Goal: Transaction & Acquisition: Purchase product/service

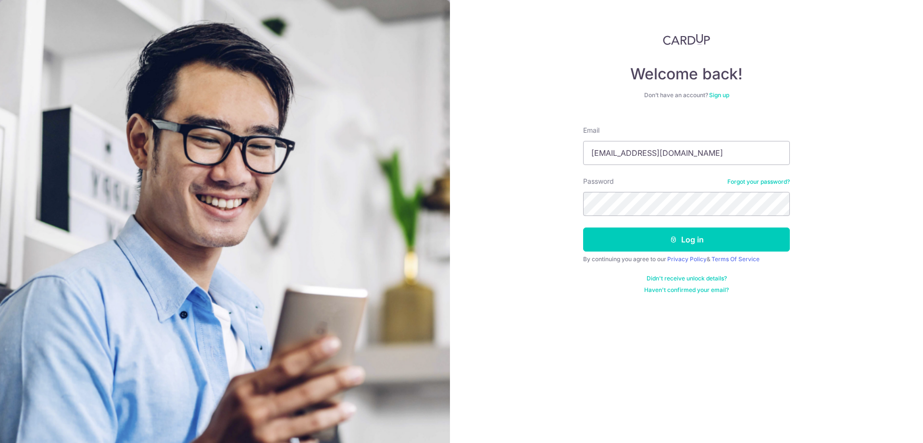
type input "xiao_desheng@yahoo.com.sg"
click at [583, 227] on button "Log in" at bounding box center [686, 239] width 207 height 24
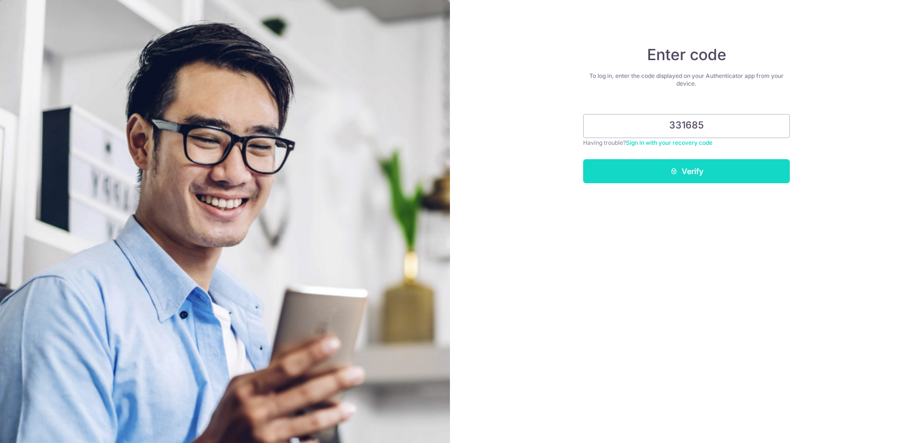
type input "331685"
click at [704, 165] on button "Verify" at bounding box center [686, 171] width 207 height 24
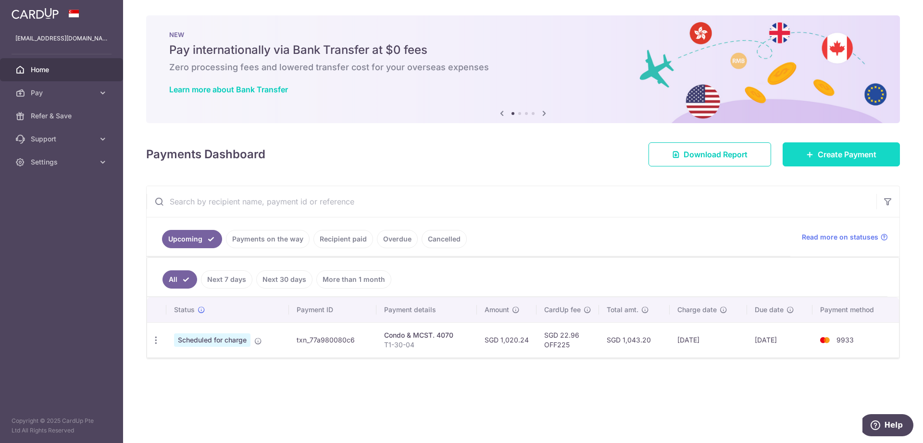
drag, startPoint x: 845, startPoint y: 159, endPoint x: 817, endPoint y: 166, distance: 28.8
click at [845, 159] on span "Create Payment" at bounding box center [847, 155] width 59 height 12
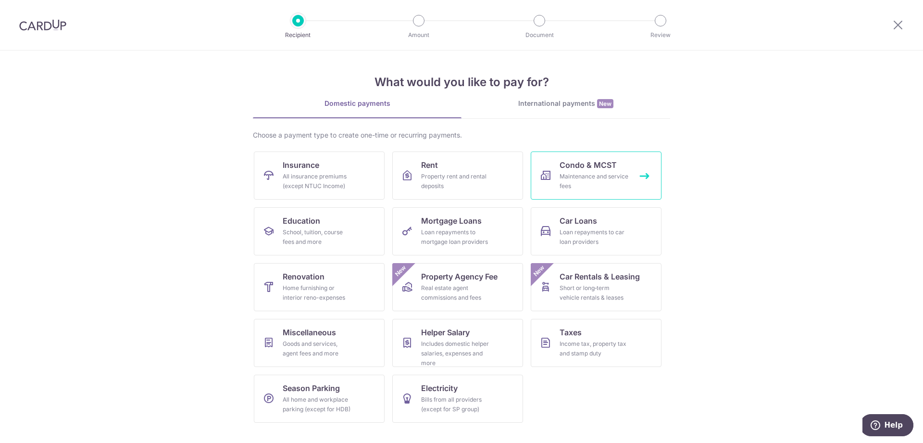
click at [590, 167] on span "Condo & MCST" at bounding box center [588, 165] width 57 height 12
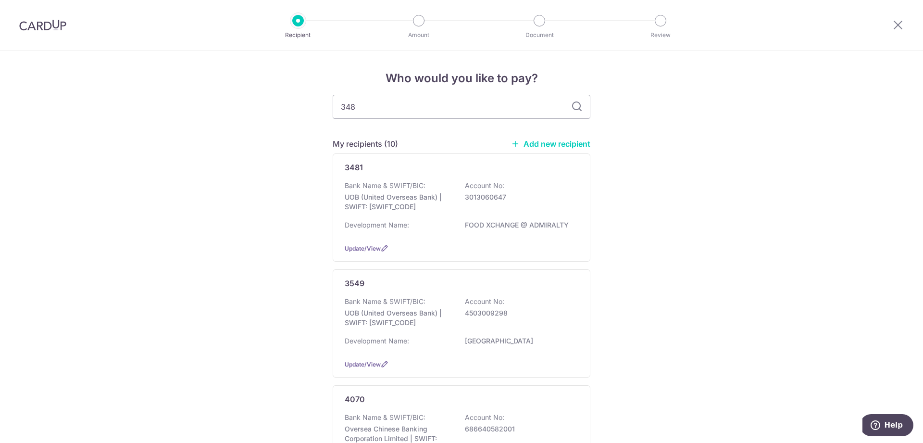
type input "3481"
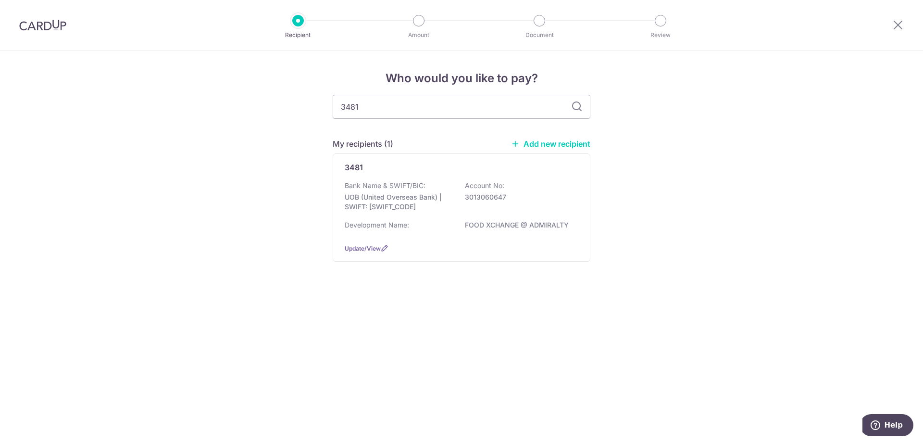
drag, startPoint x: 580, startPoint y: 171, endPoint x: 656, endPoint y: 213, distance: 87.4
click at [580, 170] on div "3481 Bank Name & SWIFT/BIC: UOB (United Overseas Bank) | SWIFT: UOVBSGSGXXX Acc…" at bounding box center [462, 207] width 258 height 108
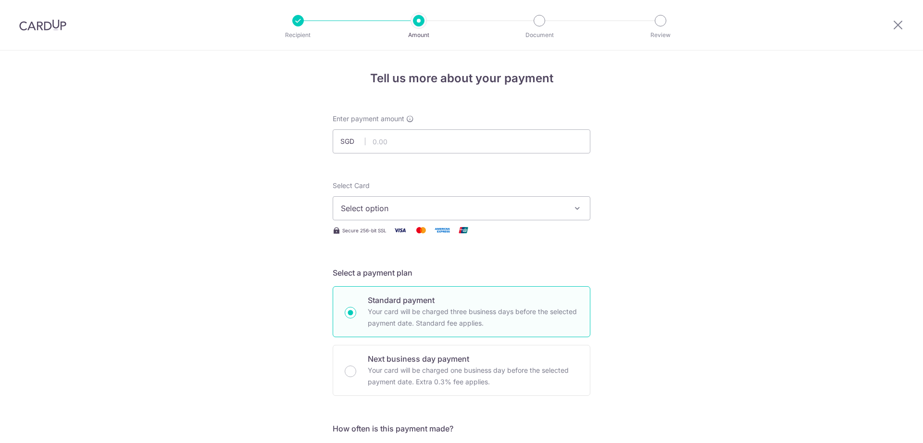
click at [468, 140] on input "text" at bounding box center [462, 141] width 258 height 24
type input "1,620.61"
click at [493, 213] on span "Select option" at bounding box center [453, 208] width 224 height 12
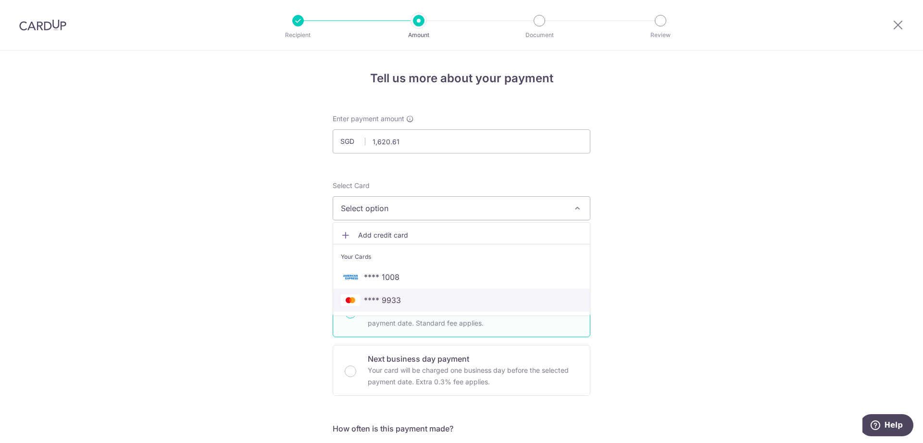
click at [417, 298] on span "**** 9933" at bounding box center [461, 300] width 241 height 12
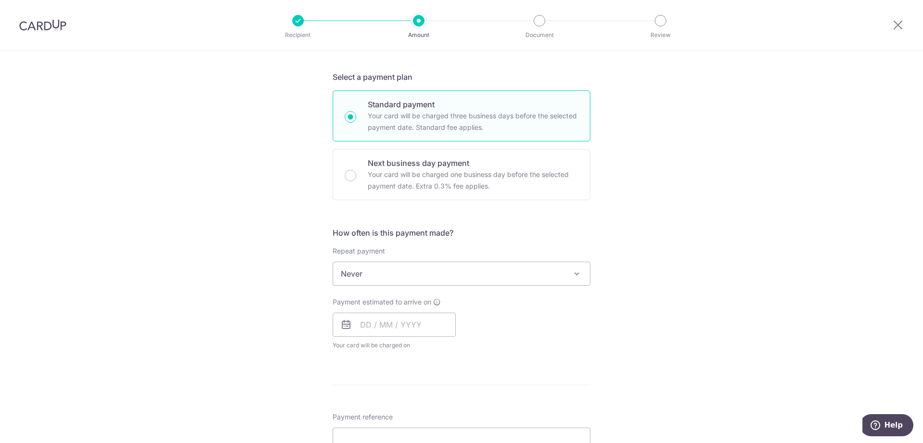
scroll to position [196, 0]
click at [344, 326] on icon at bounding box center [346, 324] width 12 height 12
click at [425, 324] on input "text" at bounding box center [394, 324] width 123 height 24
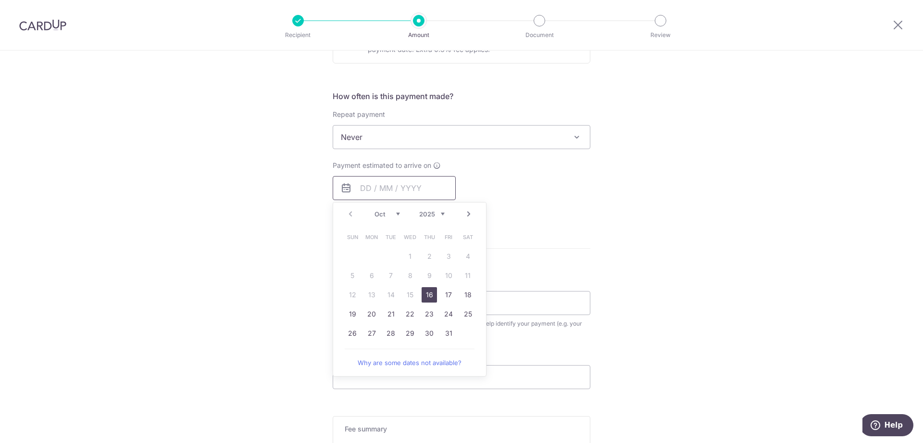
scroll to position [343, 0]
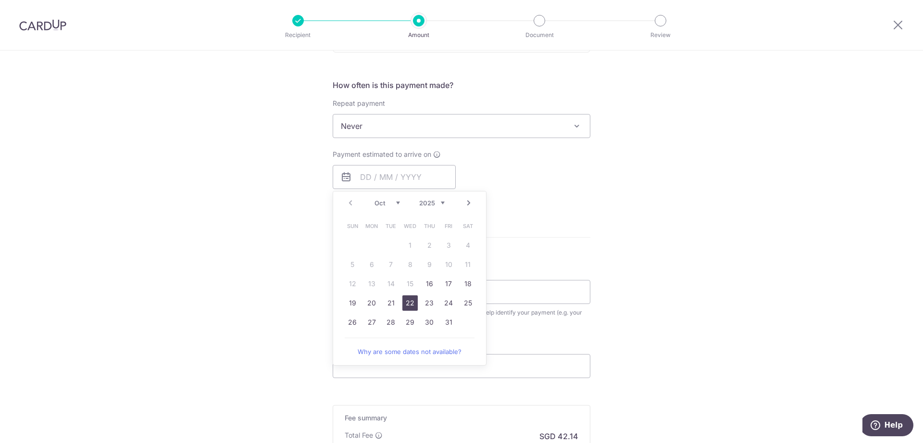
click at [409, 307] on link "22" at bounding box center [409, 302] width 15 height 15
type input "[DATE]"
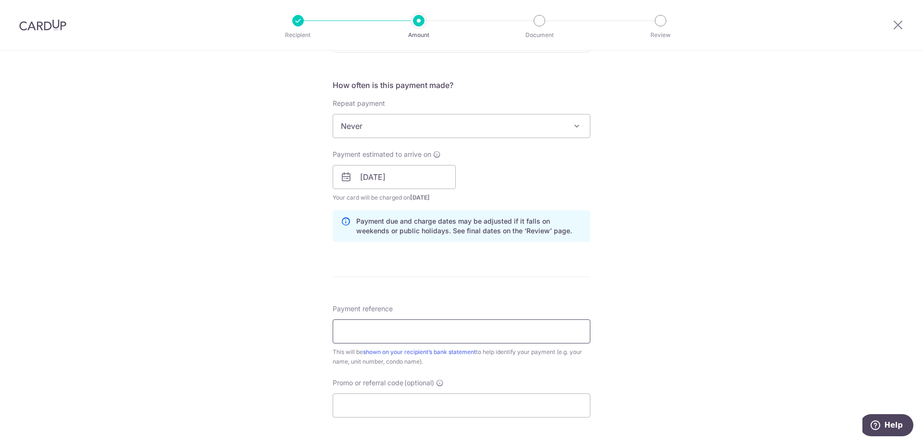
click at [462, 338] on input "Payment reference" at bounding box center [462, 331] width 258 height 24
type input "FXC-04-11"
click at [441, 396] on input "Promo or referral code (optional)" at bounding box center [462, 405] width 258 height 24
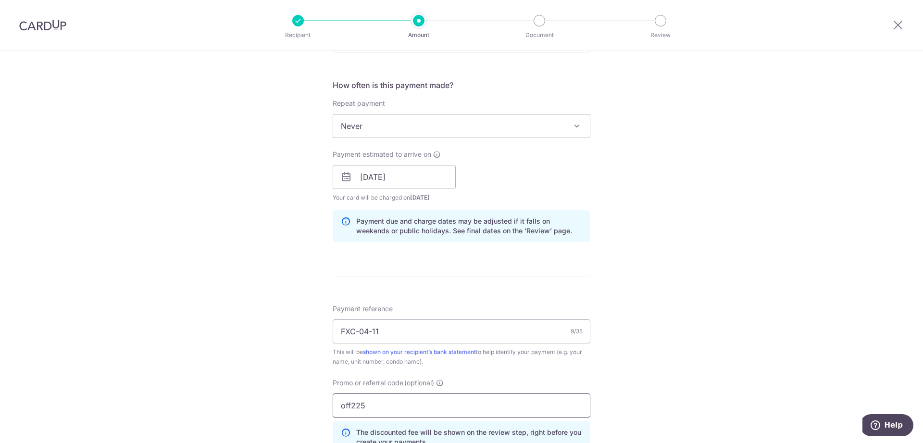
type input "off225"
click at [690, 320] on div "Tell us more about your payment Enter payment amount SGD 1,620.61 1620.61 Selec…" at bounding box center [461, 183] width 923 height 952
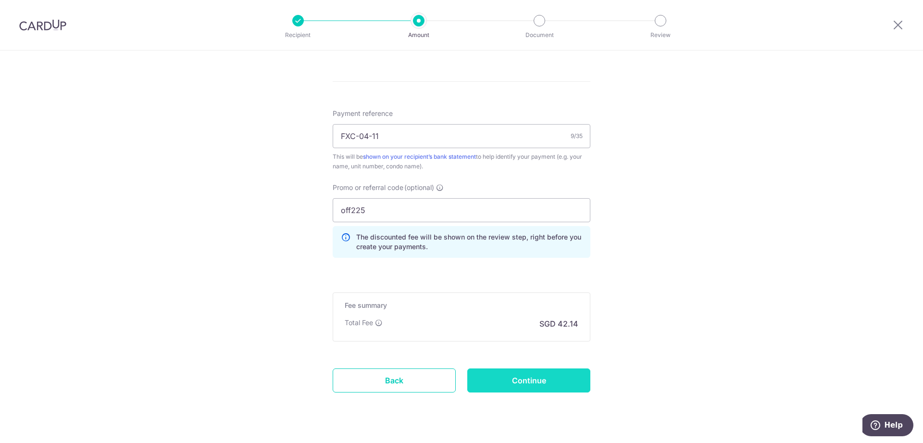
scroll to position [539, 0]
click at [585, 386] on input "Continue" at bounding box center [528, 379] width 123 height 24
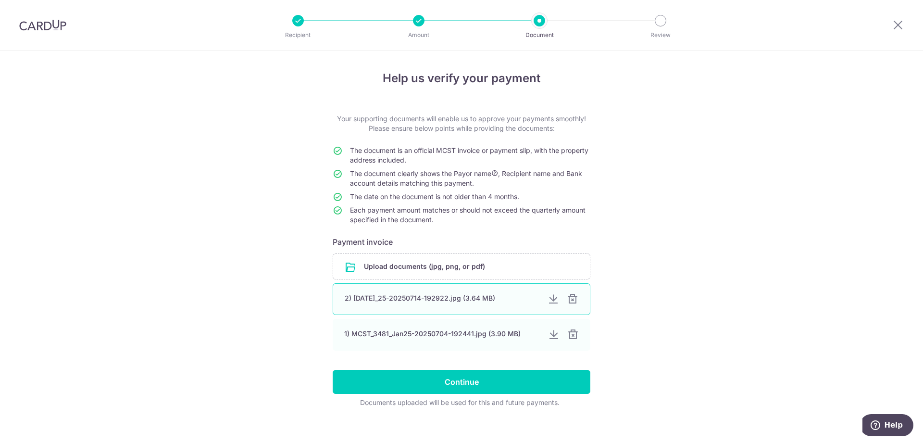
click at [575, 300] on div at bounding box center [573, 299] width 12 height 12
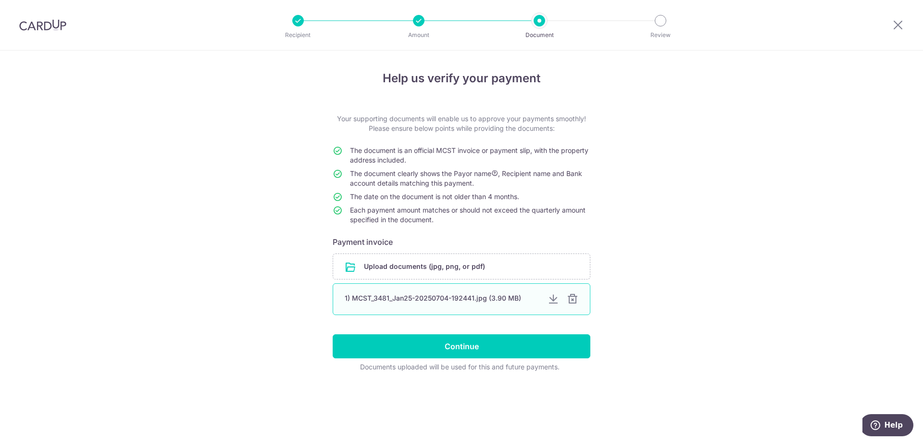
click at [573, 299] on div at bounding box center [573, 299] width 12 height 12
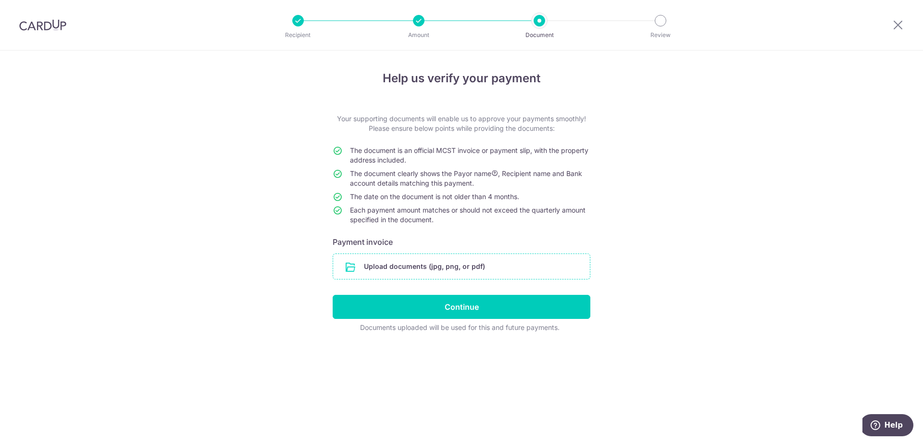
click at [505, 270] on input "file" at bounding box center [461, 266] width 257 height 25
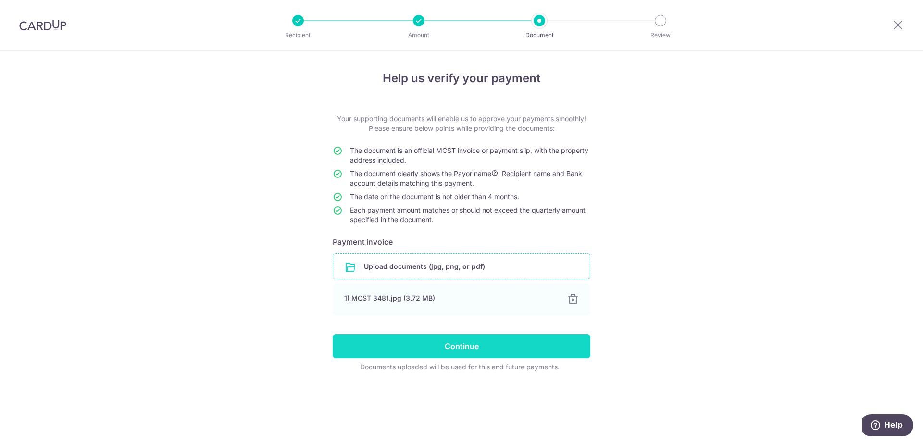
click at [541, 350] on input "Continue" at bounding box center [462, 346] width 258 height 24
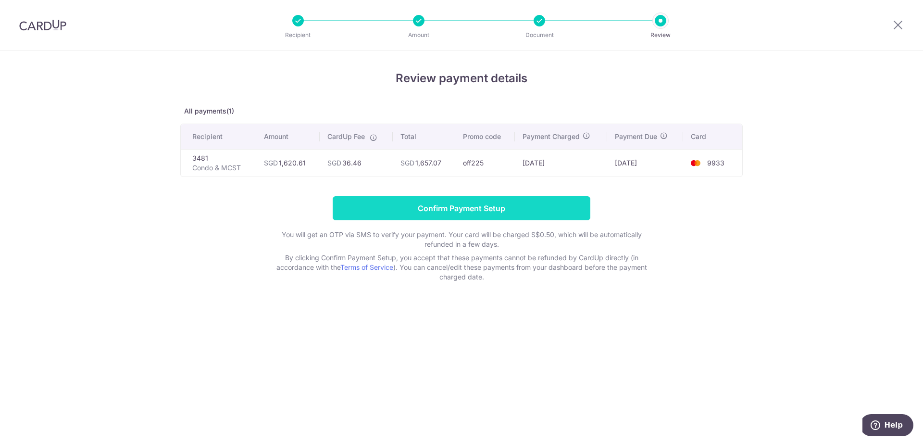
click at [542, 206] on input "Confirm Payment Setup" at bounding box center [462, 208] width 258 height 24
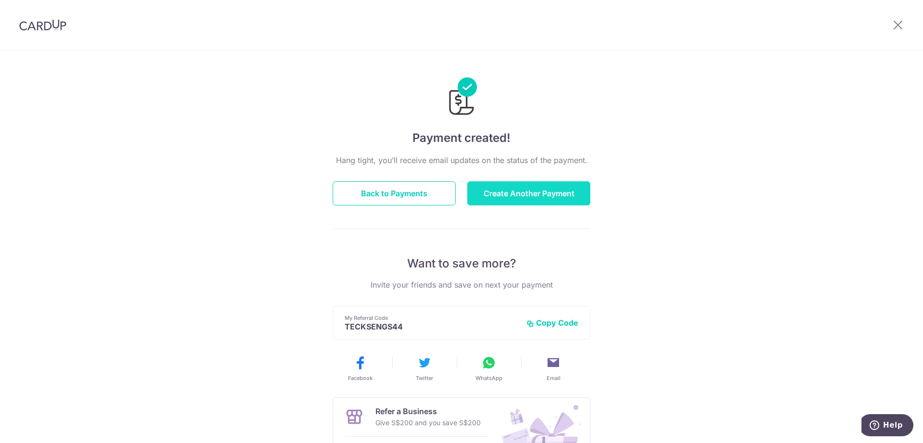
click at [568, 187] on button "Create Another Payment" at bounding box center [528, 193] width 123 height 24
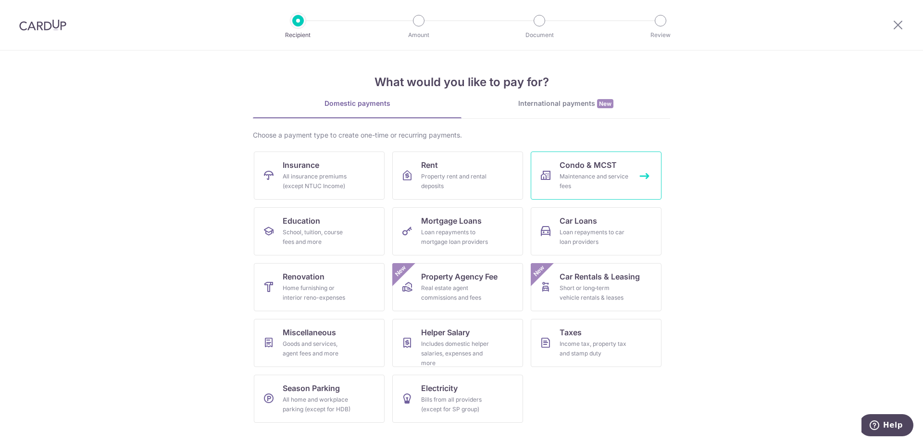
click at [608, 167] on span "Condo & MCST" at bounding box center [588, 165] width 57 height 12
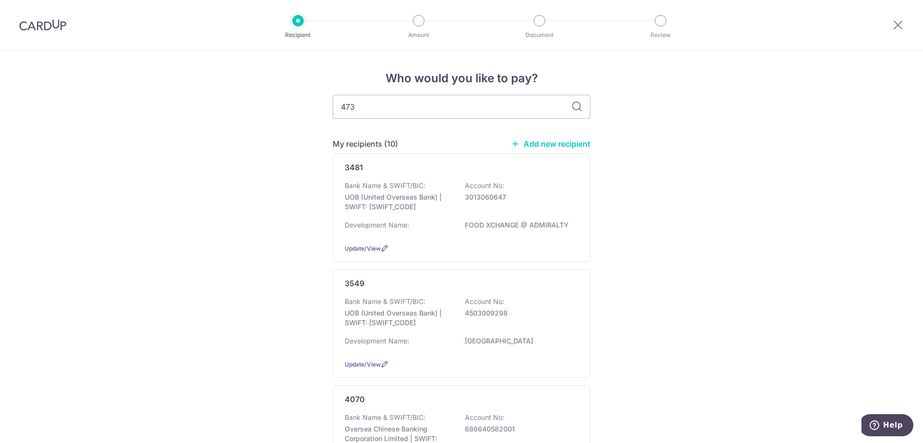
type input "4734"
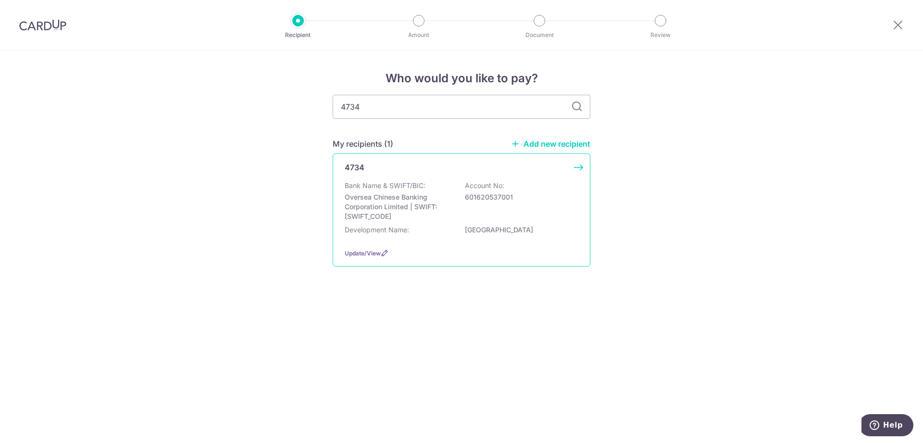
click at [577, 168] on div "4734 Bank Name & SWIFT/BIC: Oversea Chinese Banking Corporation Limited | SWIFT…" at bounding box center [462, 209] width 258 height 113
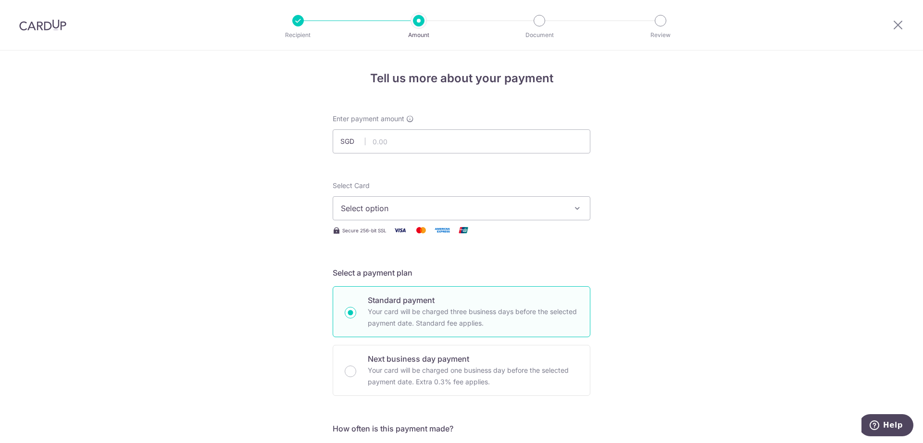
click at [463, 208] on span "Select option" at bounding box center [453, 208] width 224 height 12
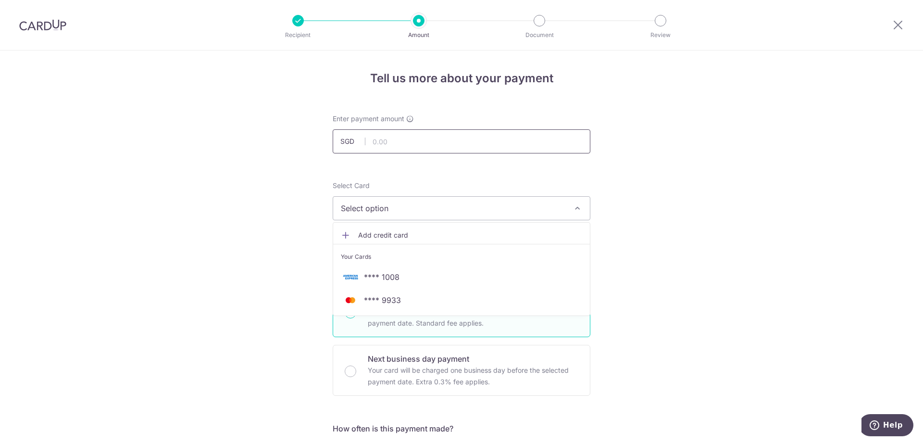
click at [438, 147] on input "text" at bounding box center [462, 141] width 258 height 24
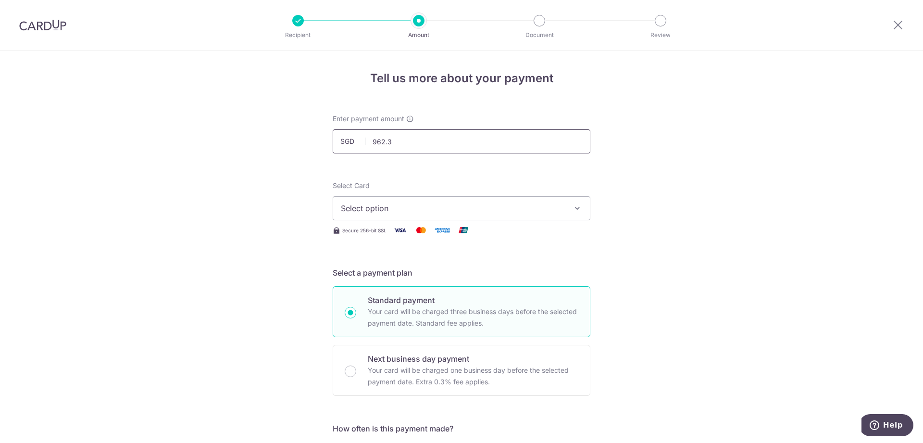
type input "962.36"
click at [533, 212] on span "Select option" at bounding box center [453, 208] width 224 height 12
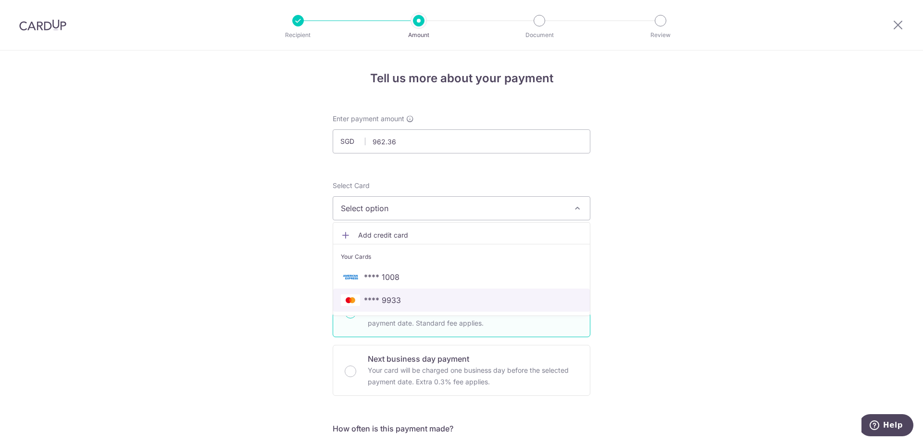
click at [438, 297] on span "**** 9933" at bounding box center [461, 300] width 241 height 12
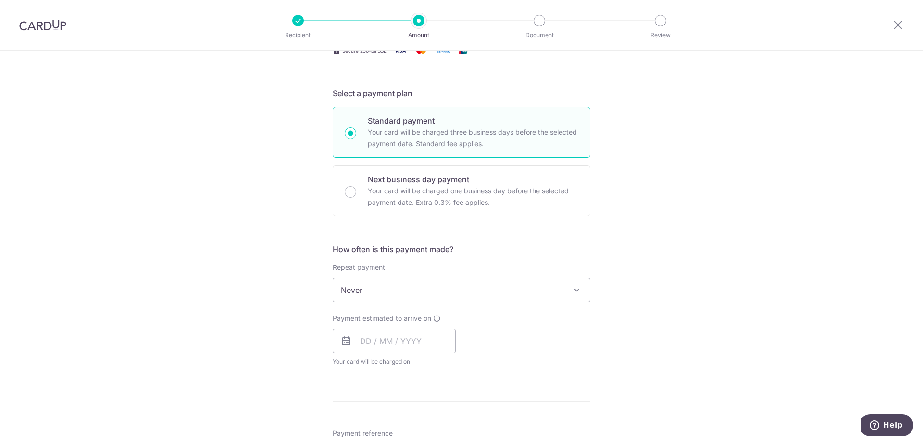
scroll to position [196, 0]
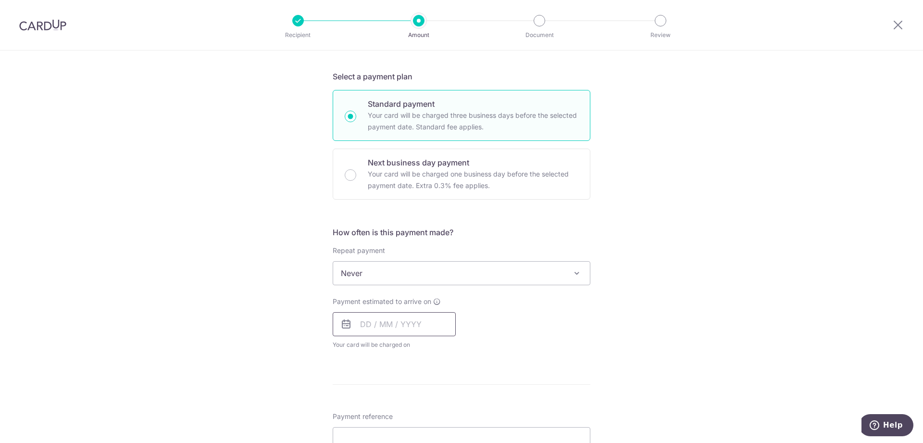
click at [380, 324] on input "text" at bounding box center [394, 324] width 123 height 24
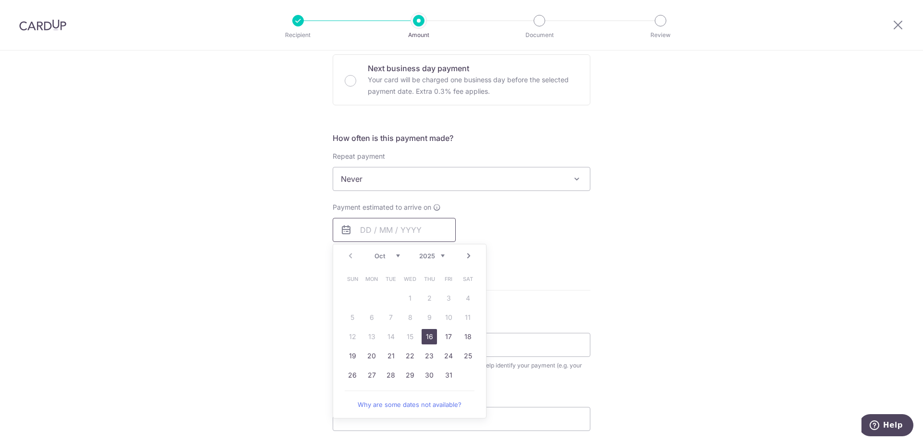
scroll to position [294, 0]
click at [410, 351] on link "22" at bounding box center [409, 351] width 15 height 15
type input "[DATE]"
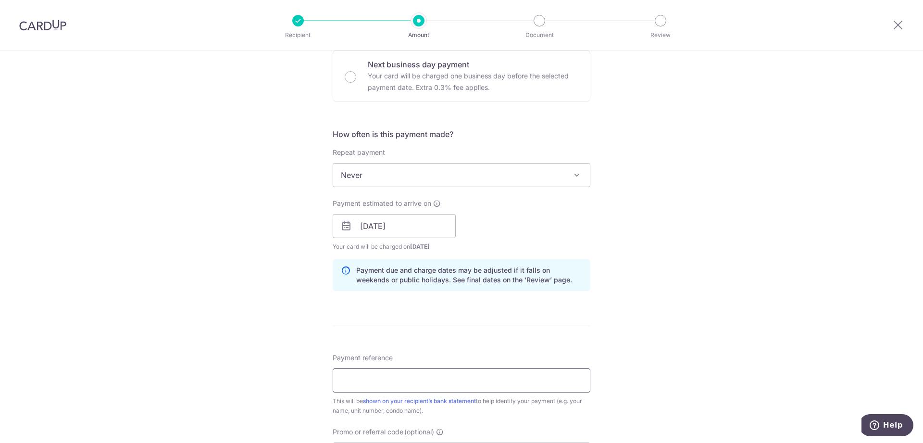
click at [478, 376] on input "Payment reference" at bounding box center [462, 380] width 258 height 24
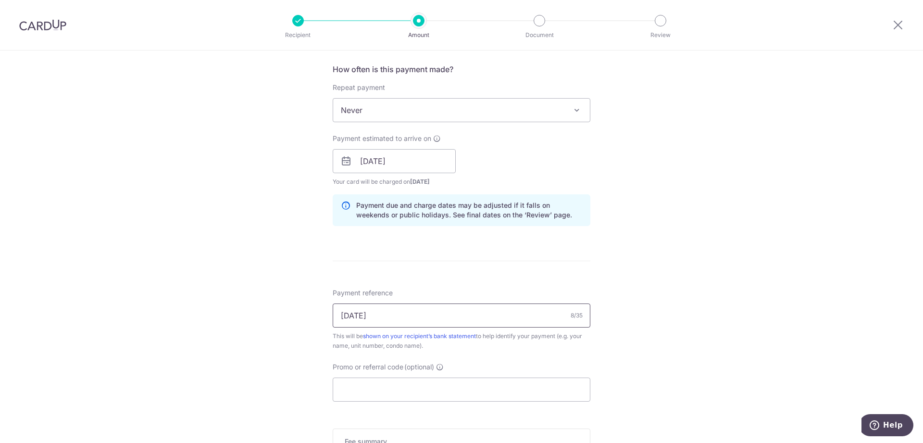
scroll to position [441, 0]
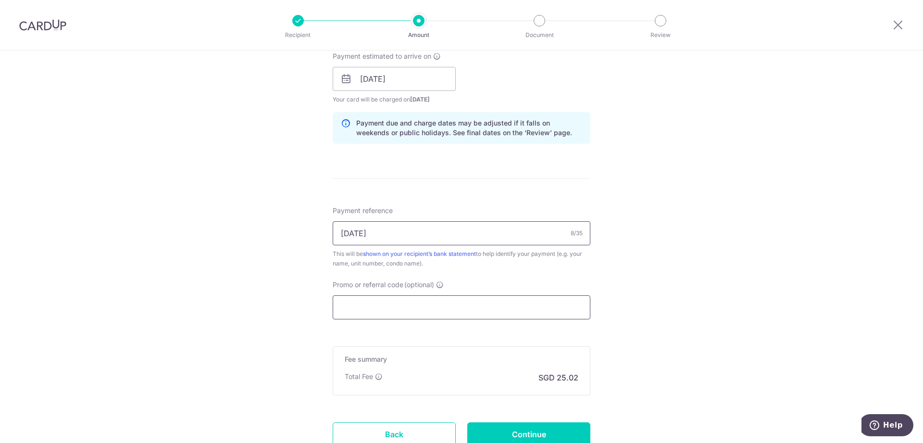
type input "15-10-11"
click at [430, 314] on input "Promo or referral code (optional)" at bounding box center [462, 307] width 258 height 24
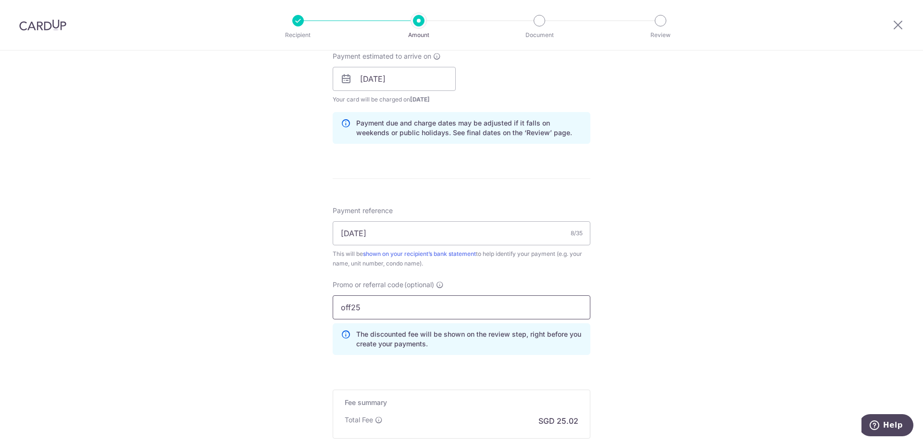
type input "off25"
click at [768, 279] on div "Tell us more about your payment Enter payment amount SGD 962.36 962.36 Select C…" at bounding box center [461, 85] width 923 height 952
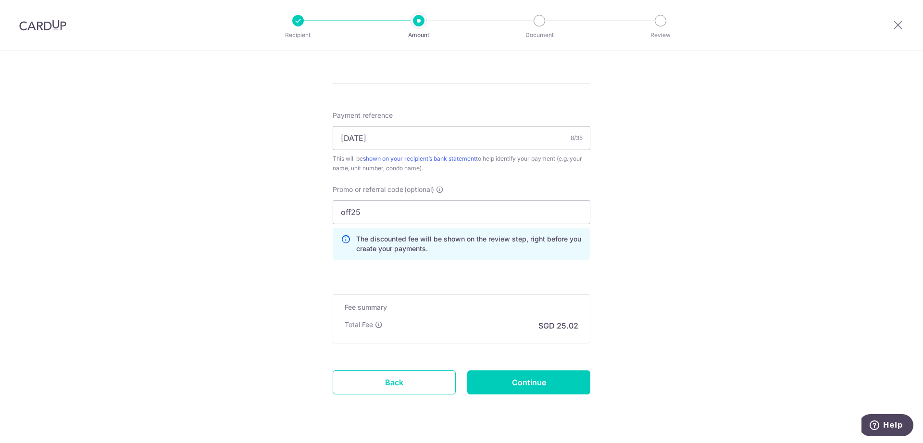
scroll to position [560, 0]
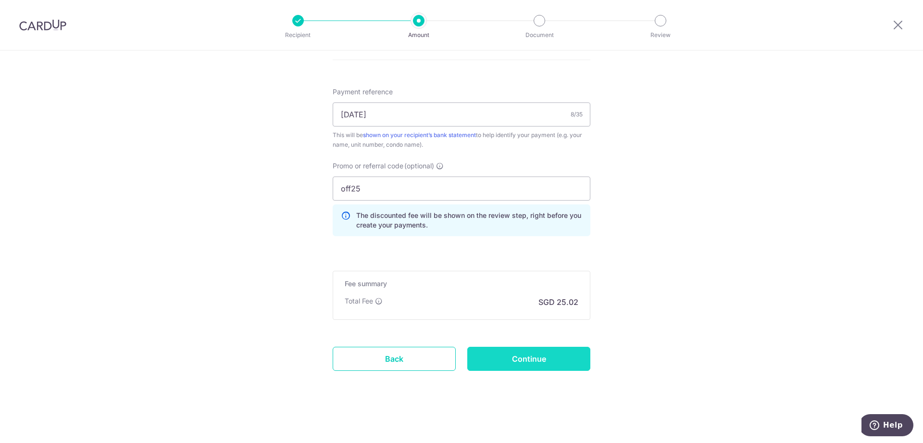
click at [566, 358] on input "Continue" at bounding box center [528, 359] width 123 height 24
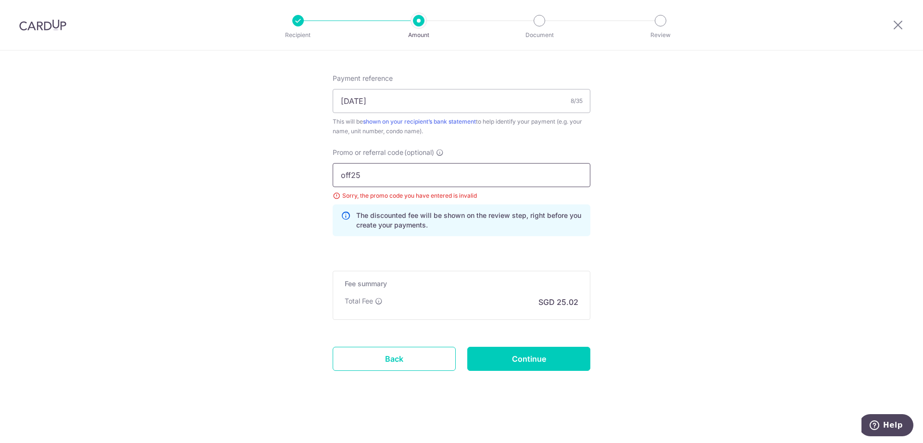
click at [403, 177] on input "off25" at bounding box center [462, 175] width 258 height 24
type input "off225"
click at [549, 350] on input "Continue" at bounding box center [528, 359] width 123 height 24
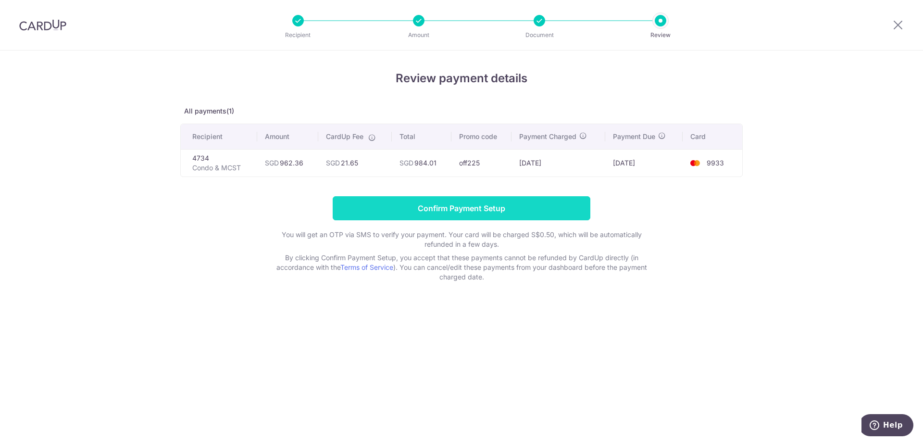
click at [513, 206] on input "Confirm Payment Setup" at bounding box center [462, 208] width 258 height 24
